Goal: Task Accomplishment & Management: Manage account settings

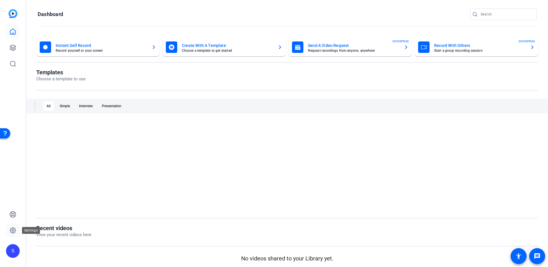
click at [12, 227] on icon at bounding box center [12, 230] width 7 height 7
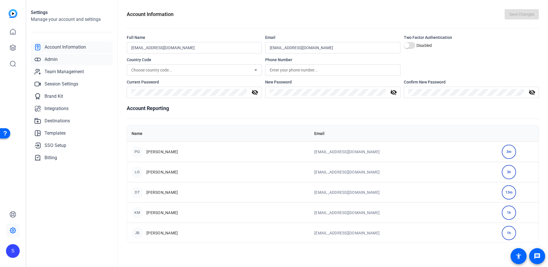
click at [52, 57] on span "Admin" at bounding box center [51, 59] width 13 height 7
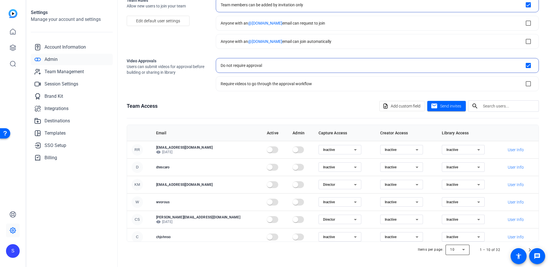
drag, startPoint x: 466, startPoint y: 249, endPoint x: 464, endPoint y: 246, distance: 3.5
click at [466, 249] on div at bounding box center [458, 250] width 24 height 14
click at [457, 228] on mat-option "50" at bounding box center [458, 228] width 24 height 9
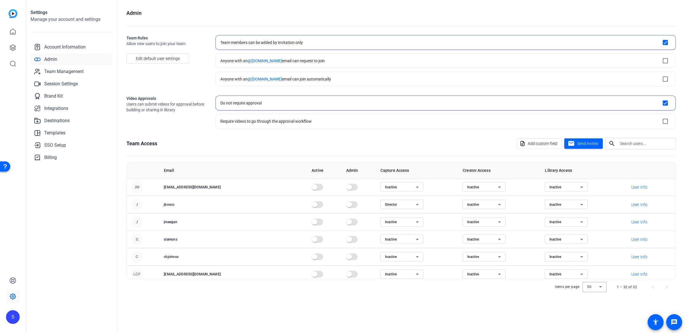
click at [342, 171] on th "Admin" at bounding box center [359, 170] width 34 height 16
click at [69, 70] on span "Team Management" at bounding box center [63, 71] width 39 height 7
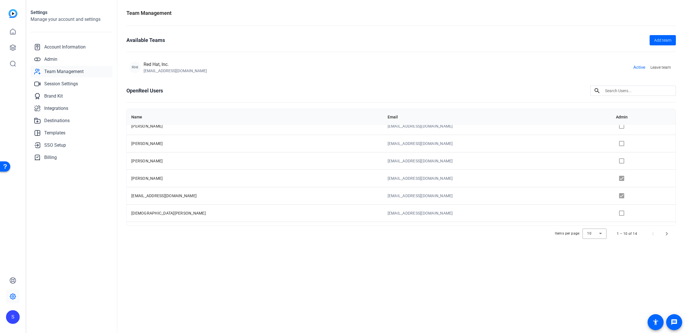
scroll to position [74, 0]
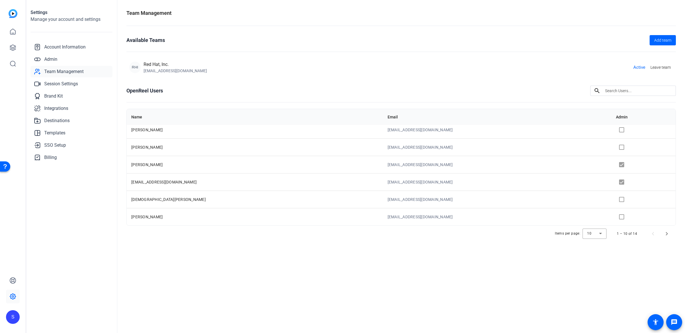
click at [548, 164] on td at bounding box center [643, 164] width 64 height 17
click at [548, 166] on td at bounding box center [643, 164] width 64 height 17
click at [548, 183] on td at bounding box center [643, 181] width 64 height 17
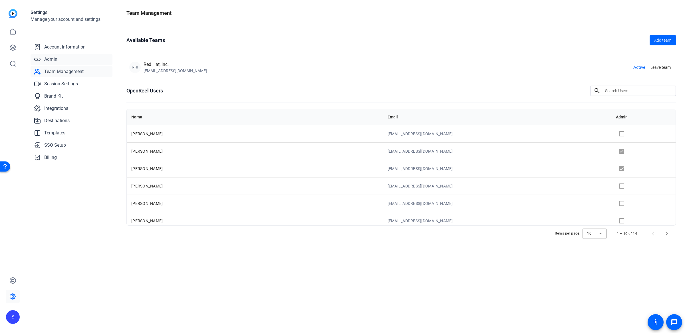
click at [50, 59] on span "Admin" at bounding box center [50, 59] width 13 height 7
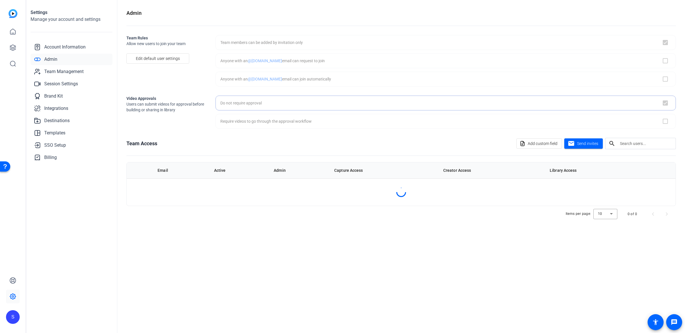
checkbox input "true"
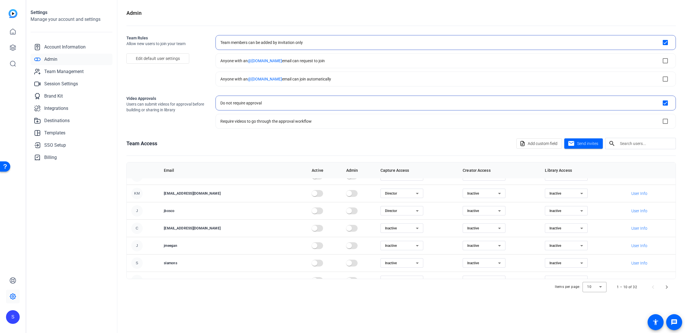
scroll to position [74, 0]
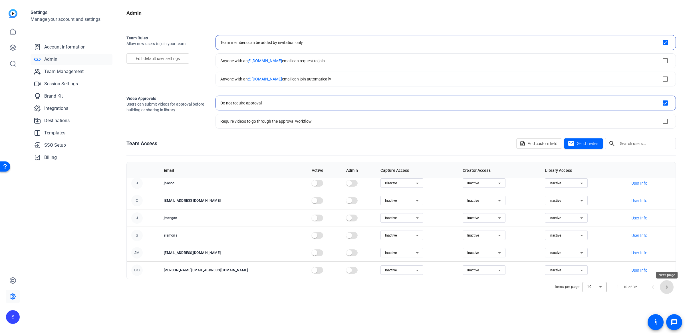
click at [548, 266] on span "Next page" at bounding box center [667, 287] width 14 height 14
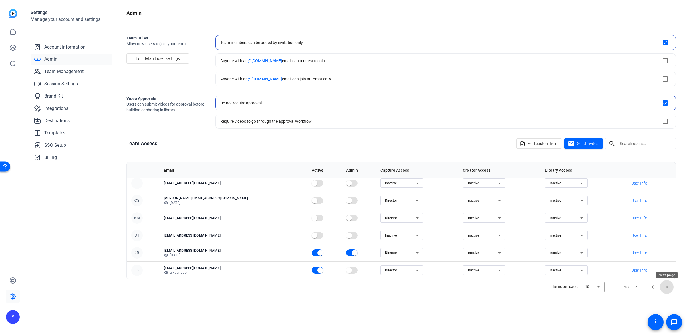
click at [548, 266] on span "Next page" at bounding box center [667, 287] width 14 height 14
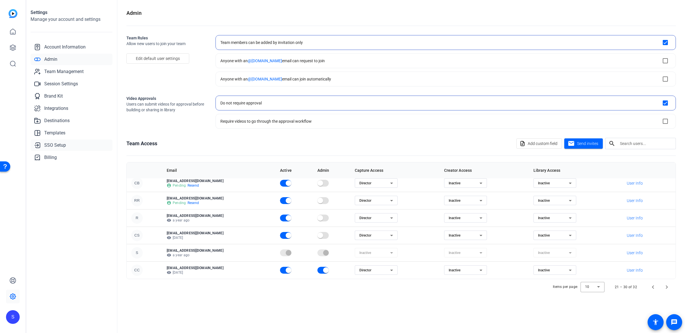
click at [76, 140] on link "SSO Setup" at bounding box center [72, 145] width 82 height 11
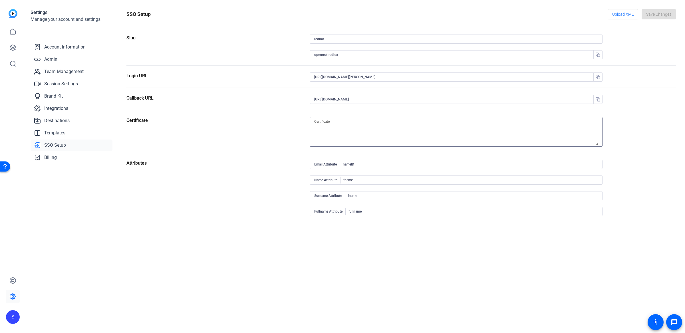
click at [326, 129] on textarea at bounding box center [456, 131] width 284 height 27
click at [270, 127] on div "Certificate" at bounding box center [217, 135] width 183 height 36
click at [49, 59] on span "Admin" at bounding box center [50, 59] width 13 height 7
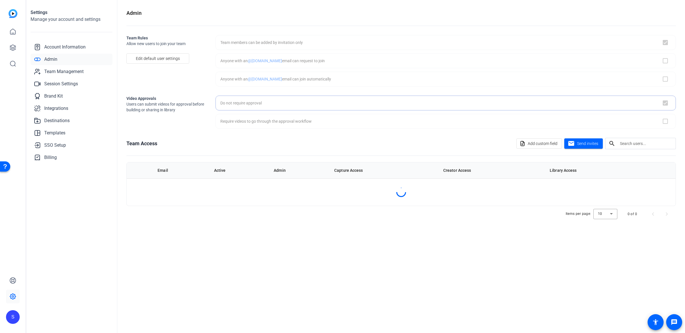
checkbox input "true"
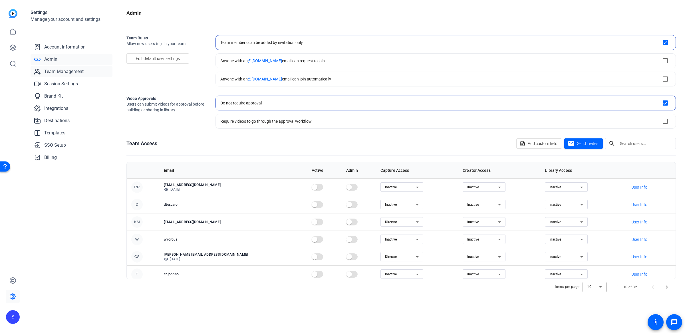
click at [62, 75] on link "Team Management" at bounding box center [72, 71] width 82 height 11
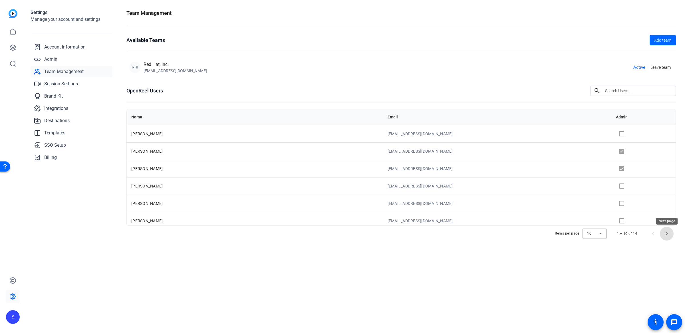
click at [548, 233] on span "Next page" at bounding box center [667, 234] width 14 height 14
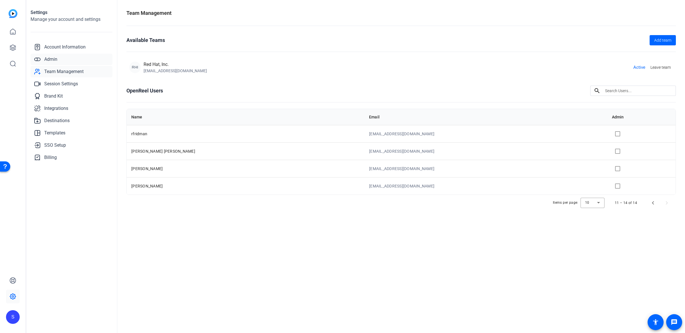
click at [56, 57] on span "Admin" at bounding box center [50, 59] width 13 height 7
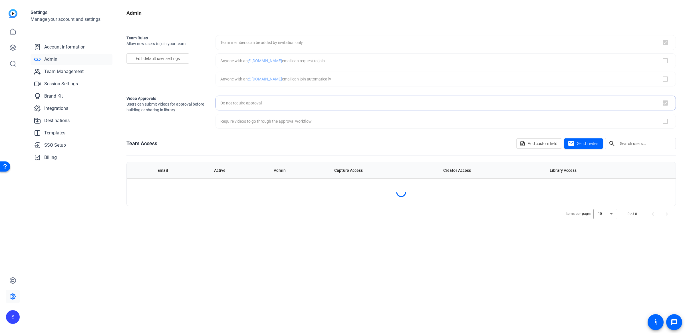
checkbox input "true"
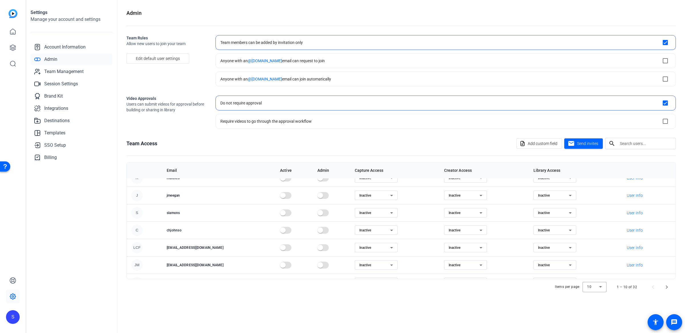
scroll to position [74, 0]
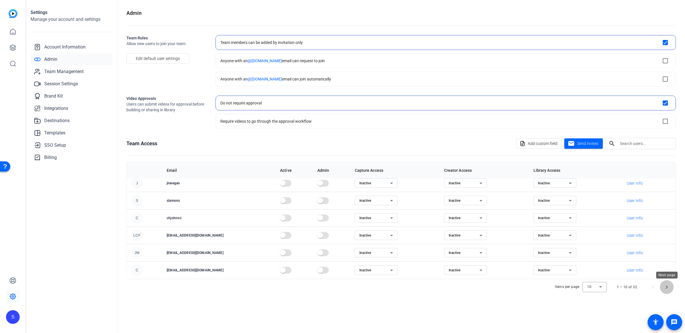
click at [548, 266] on span "Next page" at bounding box center [667, 287] width 14 height 14
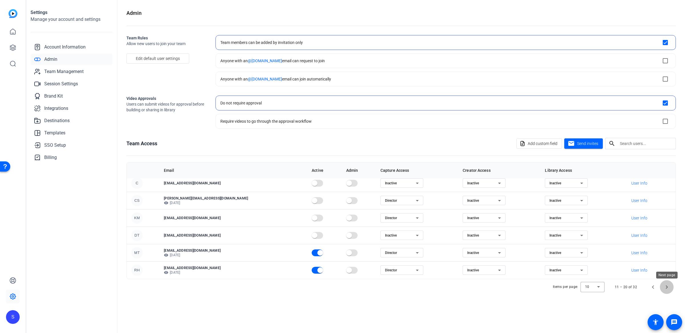
click at [548, 266] on span "Next page" at bounding box center [667, 287] width 14 height 14
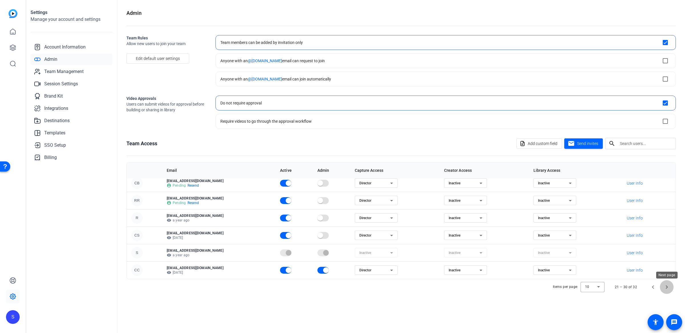
click at [548, 266] on span "Next page" at bounding box center [667, 287] width 14 height 14
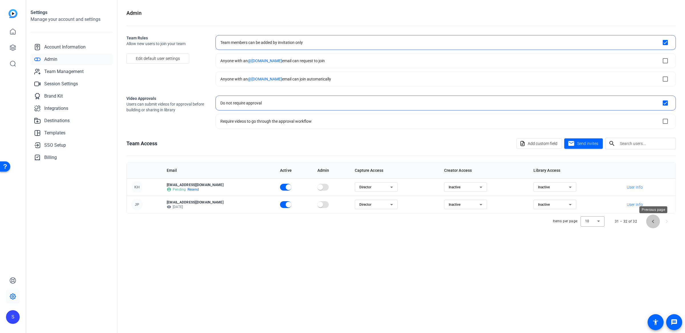
click at [548, 220] on span "Previous page" at bounding box center [653, 222] width 14 height 14
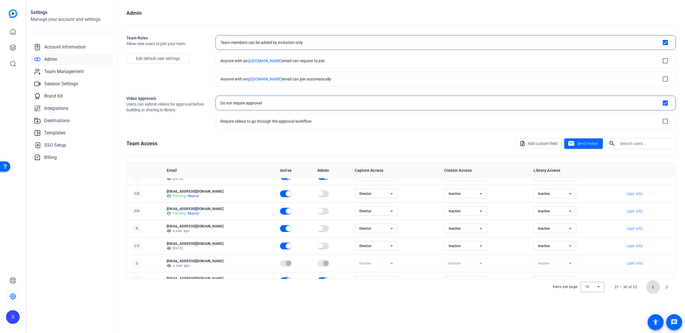
scroll to position [74, 0]
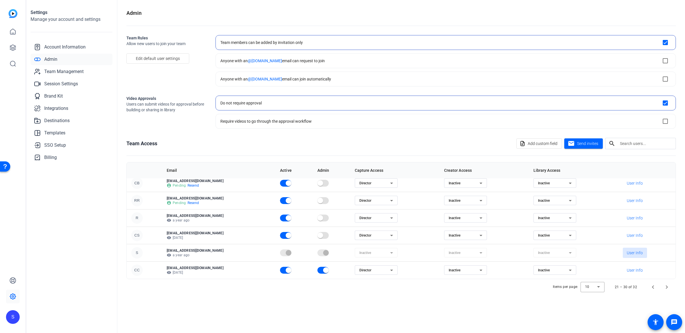
click at [548, 252] on span "User Info" at bounding box center [635, 253] width 16 height 6
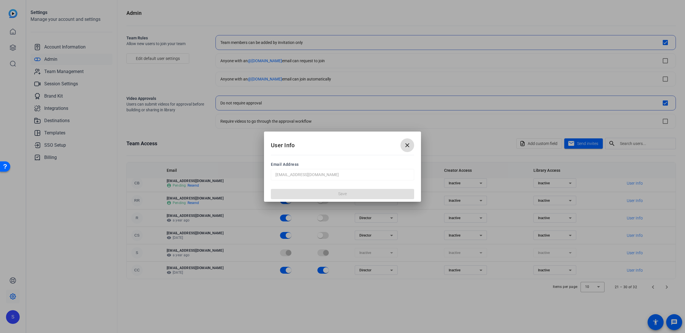
drag, startPoint x: 407, startPoint y: 145, endPoint x: 402, endPoint y: 144, distance: 4.5
click at [407, 145] on mat-icon "close" at bounding box center [407, 145] width 7 height 7
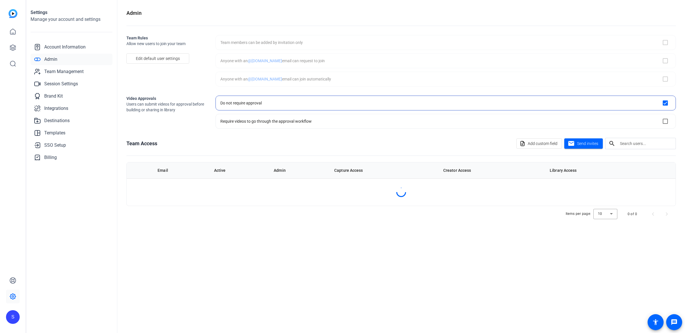
checkbox input "true"
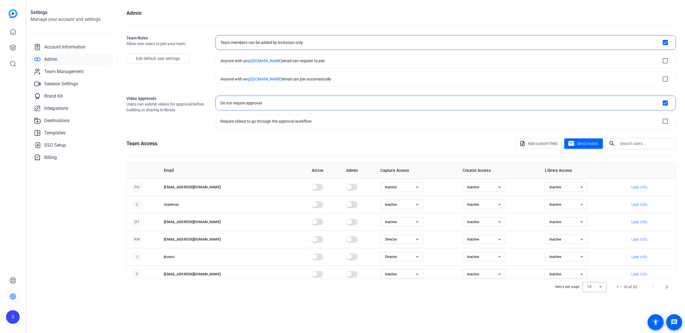
scroll to position [74, 0]
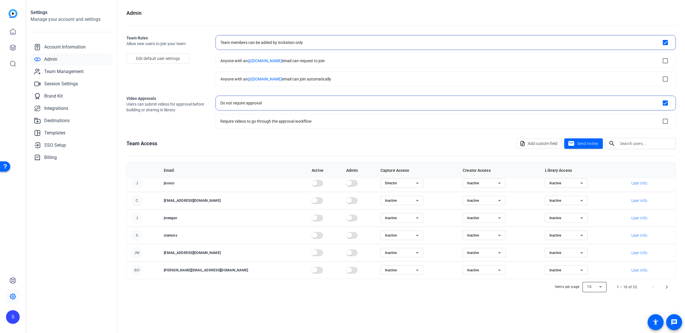
click at [590, 288] on div at bounding box center [595, 287] width 24 height 14
click at [591, 266] on span "50" at bounding box center [590, 266] width 4 height 7
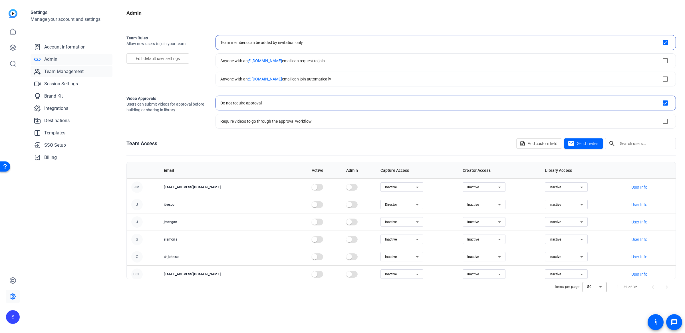
click at [74, 68] on span "Team Management" at bounding box center [63, 71] width 39 height 7
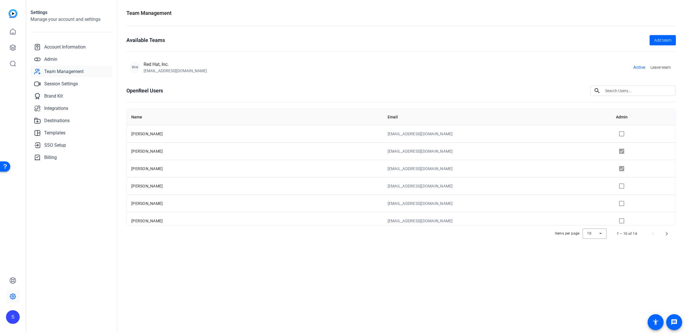
scroll to position [74, 0]
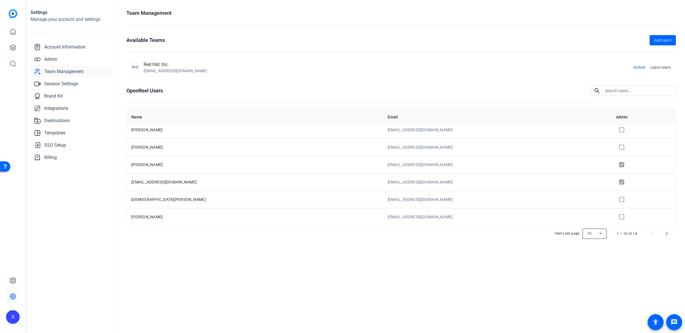
click at [594, 235] on div at bounding box center [595, 234] width 24 height 14
click at [596, 260] on mat-option "50" at bounding box center [595, 264] width 24 height 9
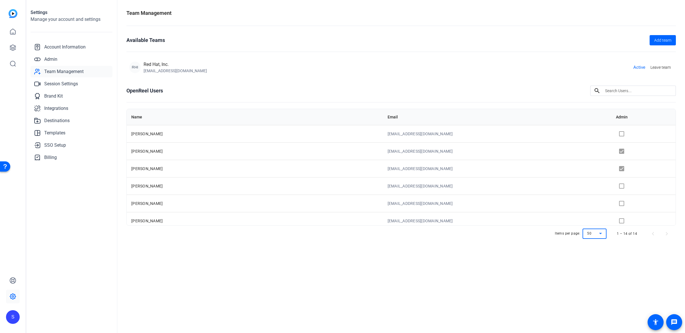
scroll to position [144, 0]
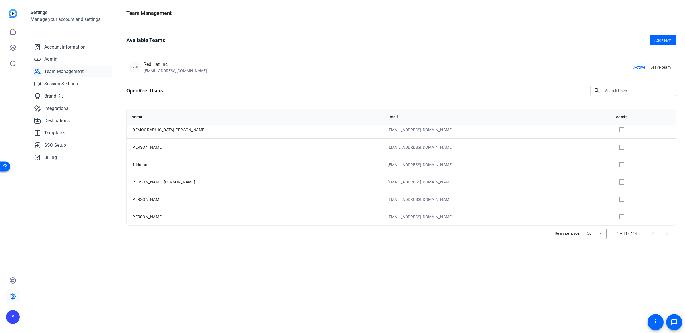
drag, startPoint x: 218, startPoint y: 221, endPoint x: 230, endPoint y: 232, distance: 15.8
click at [220, 236] on openreel-team-management-users-table "Name Email Admin Luke Goodson lgoodson@redhat.com John Bosco jbosco@redhat.com …" at bounding box center [401, 175] width 550 height 133
click at [282, 185] on td "[PERSON_NAME] [PERSON_NAME]" at bounding box center [255, 181] width 256 height 17
